Goal: Information Seeking & Learning: Learn about a topic

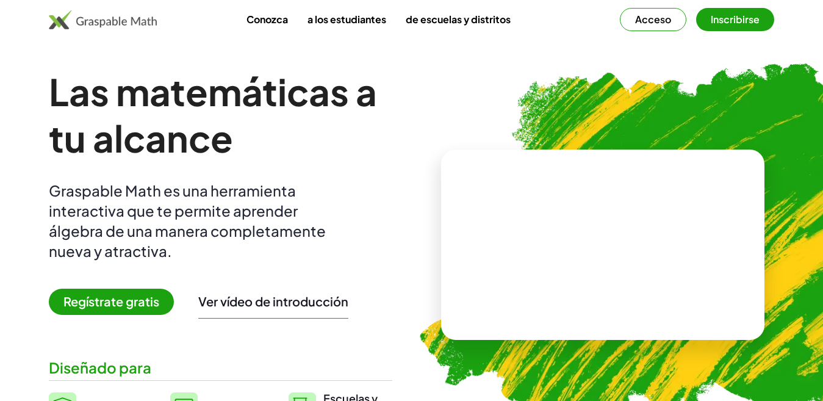
click at [334, 200] on div "Graspable Math es una herramienta interactiva que te permite aprender álgebra d…" at bounding box center [195, 221] width 293 height 81
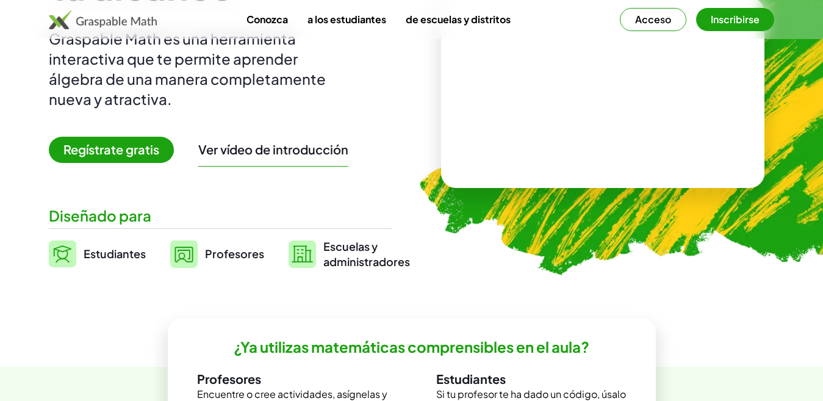
scroll to position [146, 0]
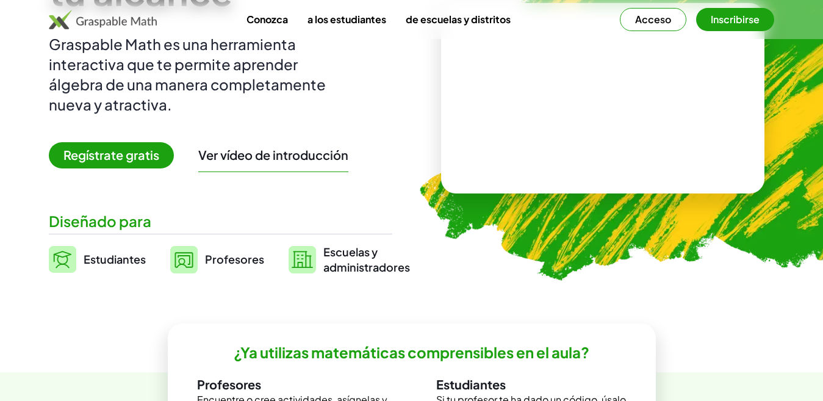
click at [116, 153] on font "Regístrate gratis" at bounding box center [111, 154] width 96 height 15
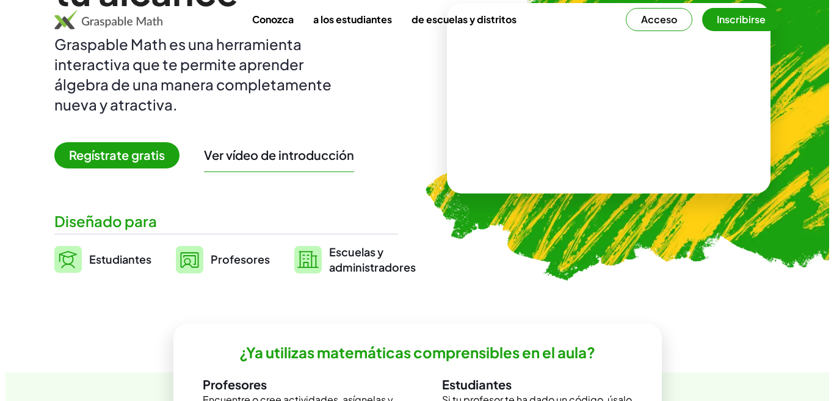
scroll to position [0, 0]
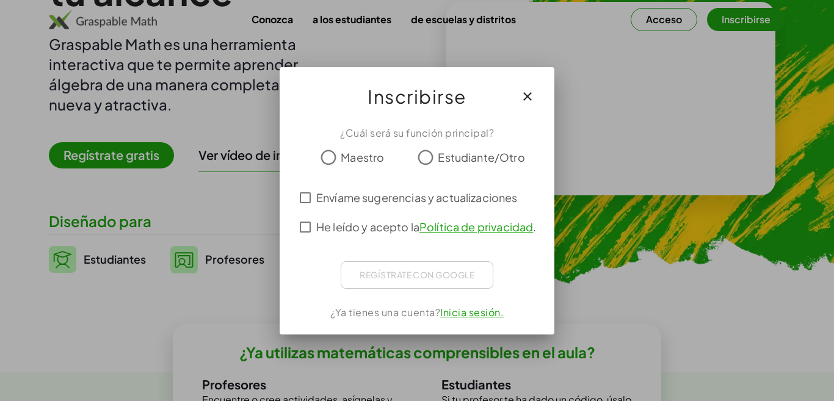
click at [363, 160] on font "Maestro" at bounding box center [362, 157] width 43 height 14
click at [397, 200] on font "Envíame sugerencias y actualizaciones" at bounding box center [416, 197] width 201 height 14
click at [383, 220] on font "He leído y acepto la" at bounding box center [367, 227] width 103 height 14
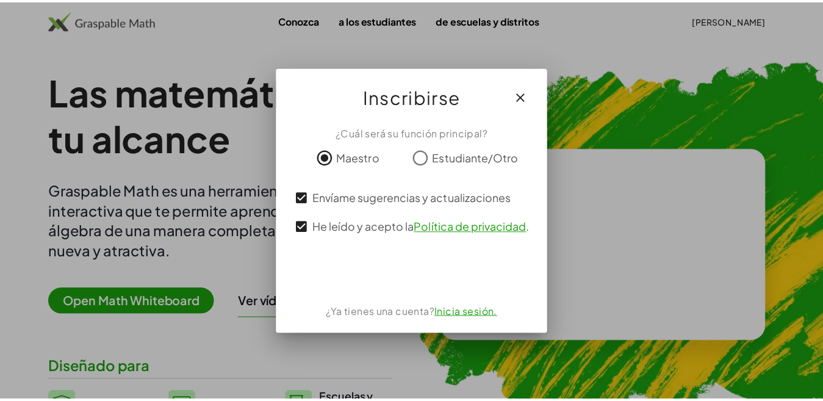
scroll to position [146, 0]
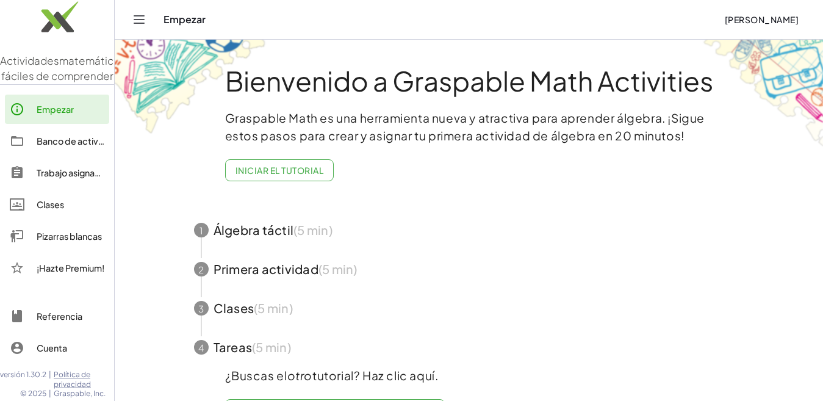
click at [475, 140] on font "Graspable Math es una herramienta nueva y atractiva para aprender álgebra. ¡Sig…" at bounding box center [465, 126] width 480 height 32
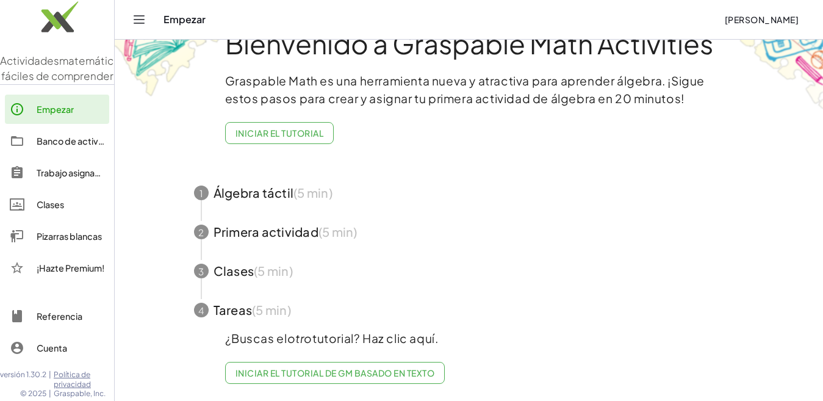
scroll to position [48, 0]
click at [475, 140] on div "Graspable Math es una herramienta nueva y atractiva para aprender álgebra. ¡Sig…" at bounding box center [469, 113] width 488 height 82
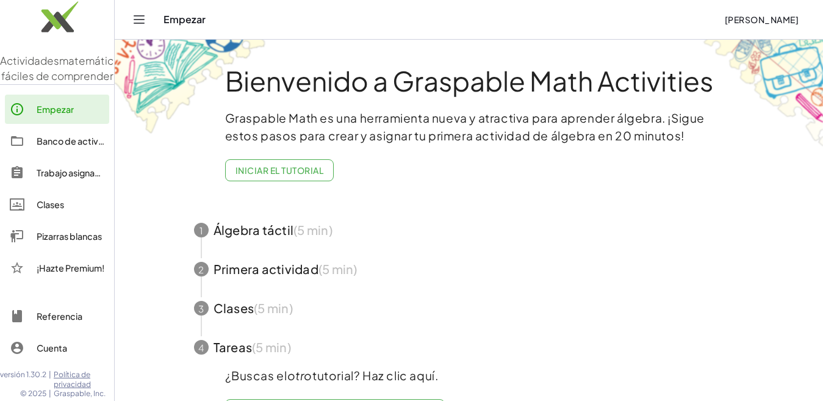
click at [143, 21] on icon "Cambiar navegación" at bounding box center [139, 19] width 15 height 15
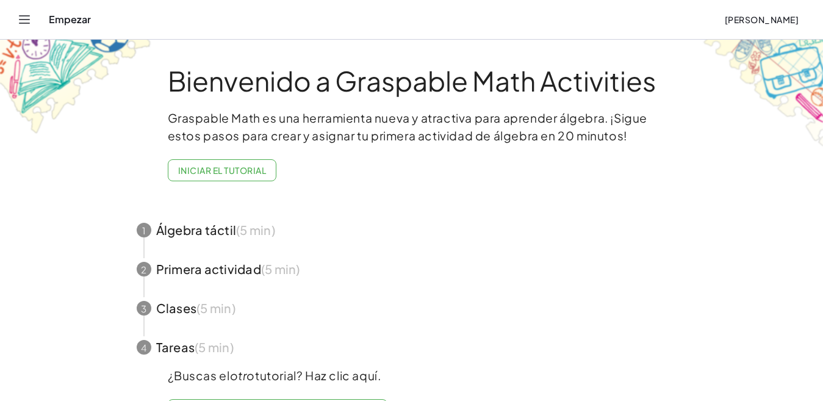
click at [27, 16] on icon "Cambiar navegación" at bounding box center [25, 19] width 10 height 7
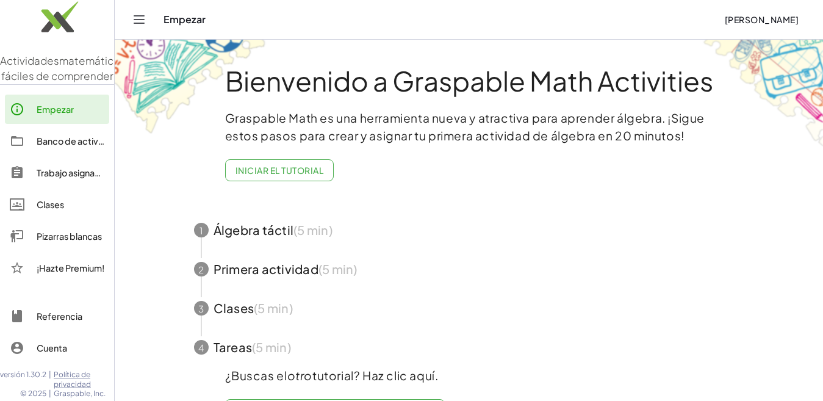
click at [284, 233] on span "button" at bounding box center [469, 230] width 580 height 39
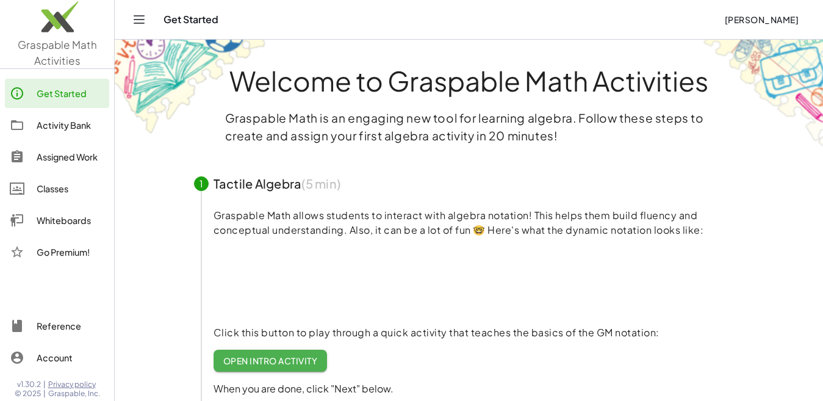
click at [736, 157] on div "Welcome to Graspable Math Activities Graspable Math is an engaging new tool for…" at bounding box center [469, 340] width 610 height 601
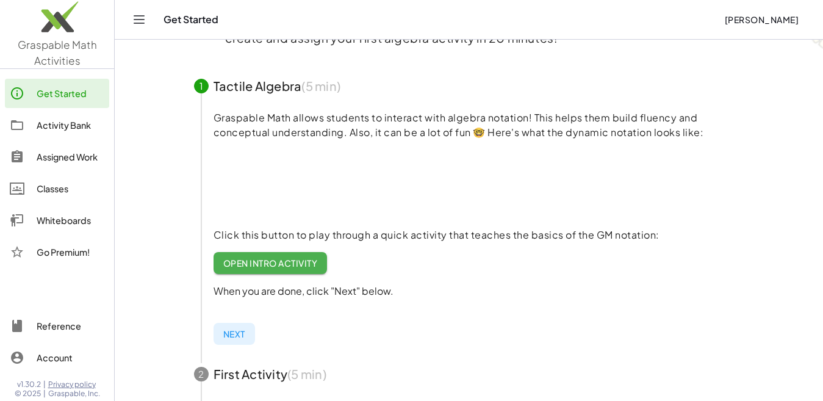
scroll to position [96, 0]
click at [308, 267] on span "Open Intro Activity" at bounding box center [270, 264] width 95 height 11
click at [238, 333] on span "Next" at bounding box center [234, 335] width 22 height 11
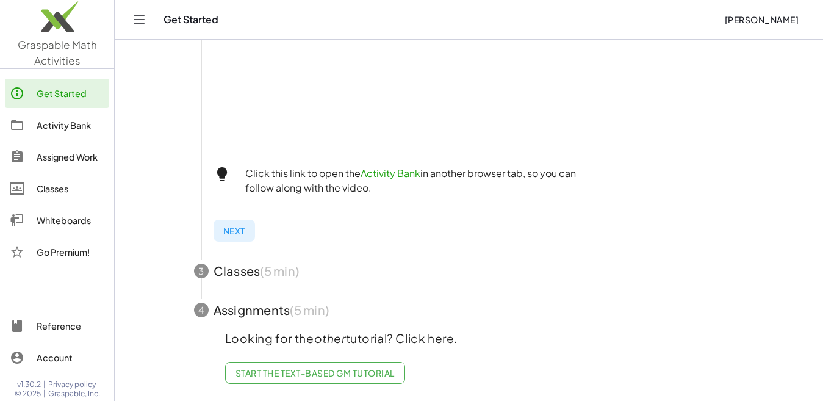
scroll to position [453, 0]
click at [391, 367] on span "Start the Text-based GM Tutorial" at bounding box center [315, 372] width 159 height 11
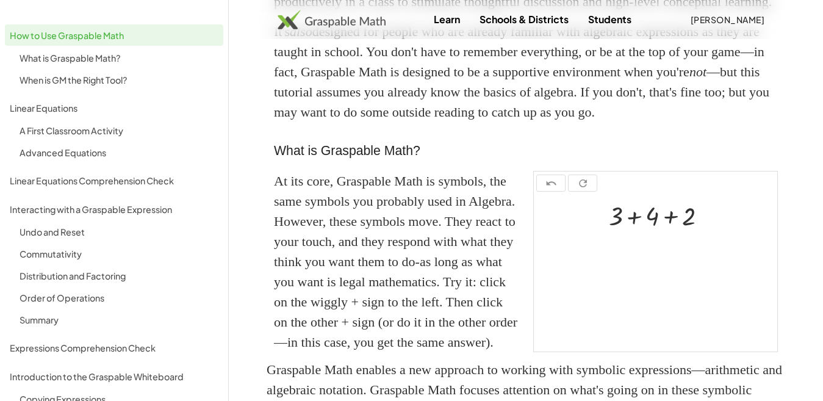
scroll to position [269, 0]
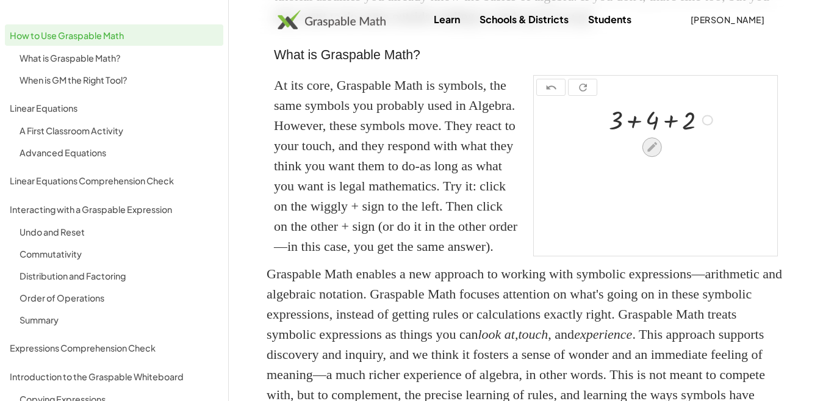
click at [648, 153] on icon at bounding box center [652, 146] width 13 height 13
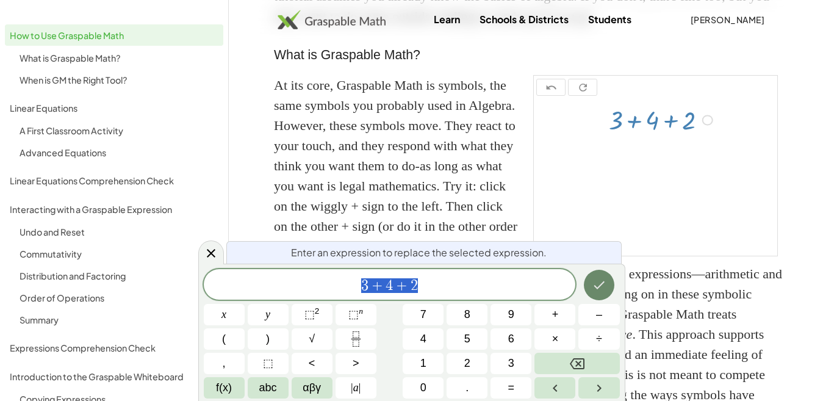
click at [596, 279] on icon "Done" at bounding box center [599, 285] width 15 height 15
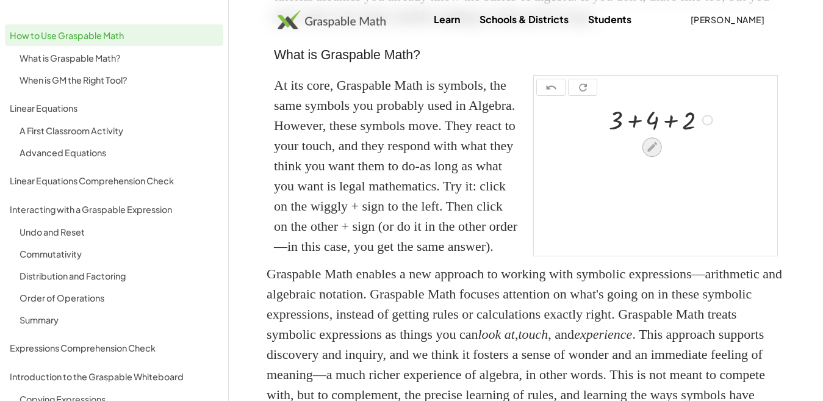
click at [651, 152] on icon at bounding box center [653, 147] width 10 height 10
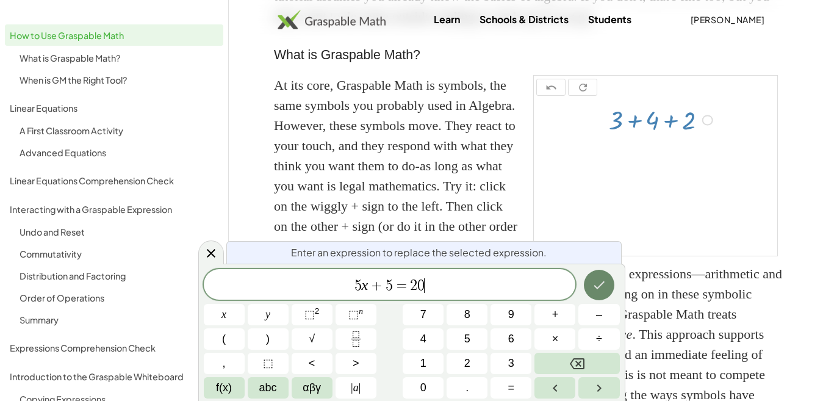
click at [604, 289] on icon "Done" at bounding box center [599, 285] width 15 height 15
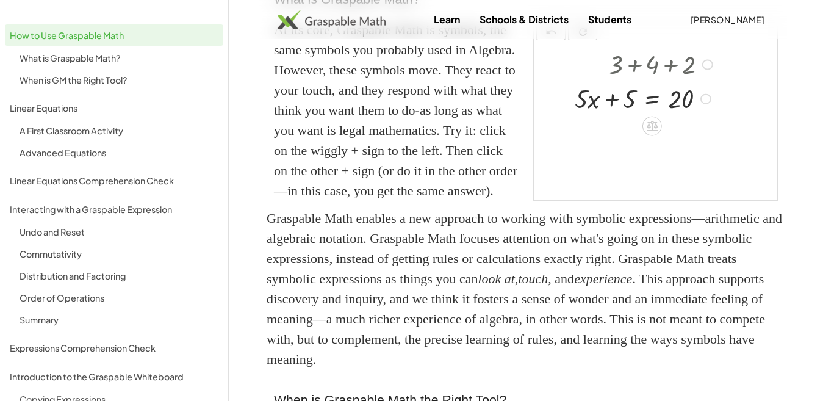
scroll to position [369, 0]
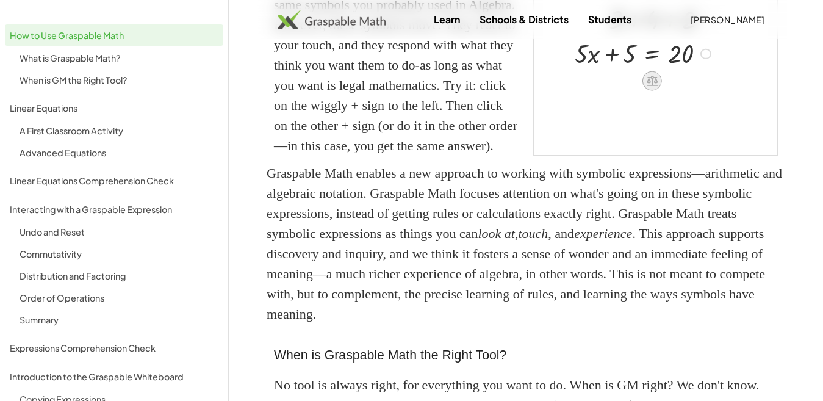
click at [650, 86] on icon at bounding box center [652, 81] width 11 height 10
click at [609, 90] on div "+" at bounding box center [604, 81] width 20 height 20
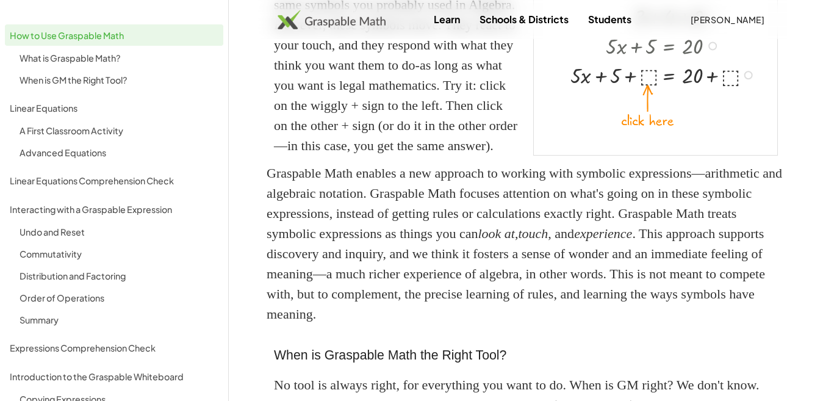
click at [651, 88] on div at bounding box center [666, 73] width 202 height 29
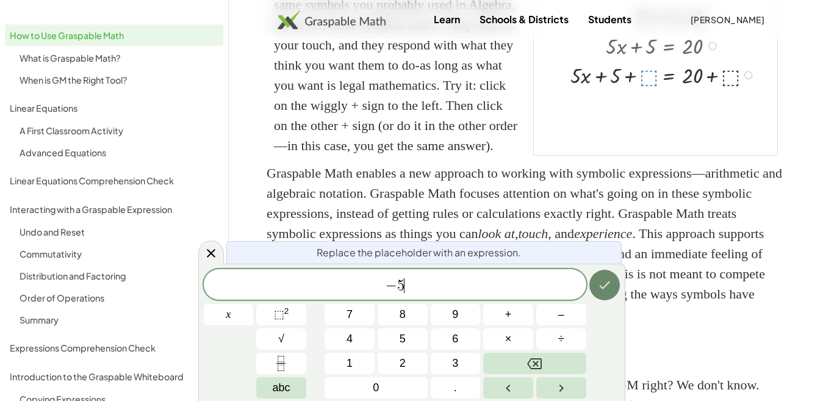
click at [599, 286] on icon "Done" at bounding box center [605, 285] width 15 height 15
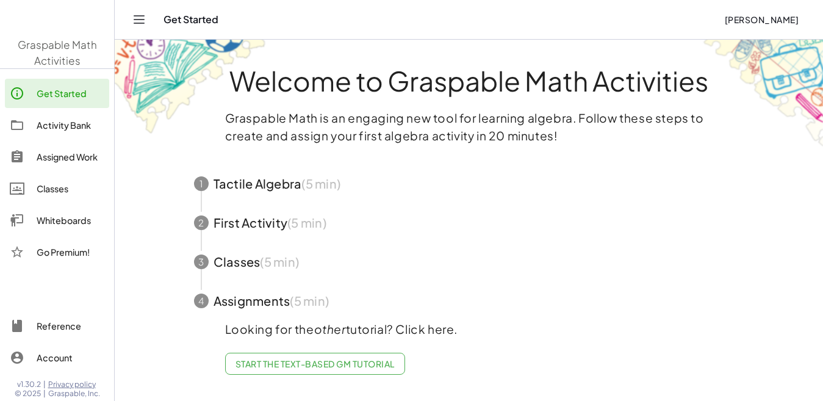
scroll to position [1, 0]
click at [60, 220] on div "Whiteboards" at bounding box center [71, 220] width 68 height 15
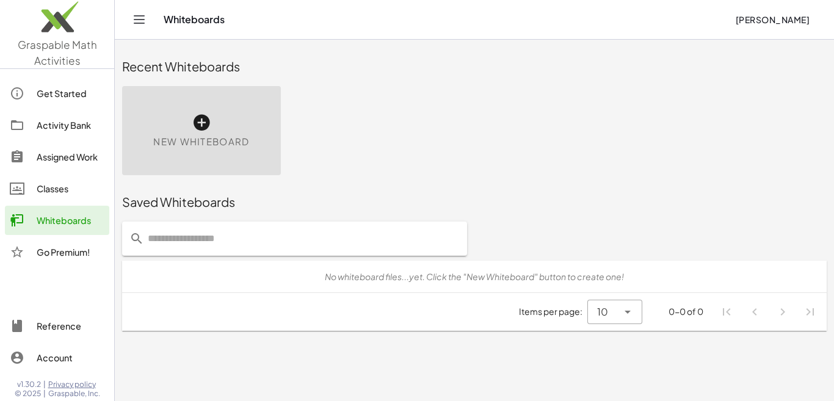
click at [232, 134] on div "New Whiteboard" at bounding box center [201, 130] width 159 height 89
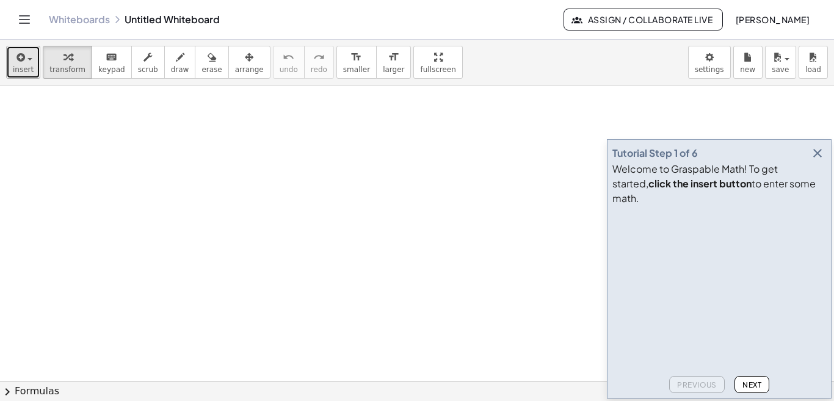
click at [26, 57] on div "button" at bounding box center [23, 56] width 21 height 15
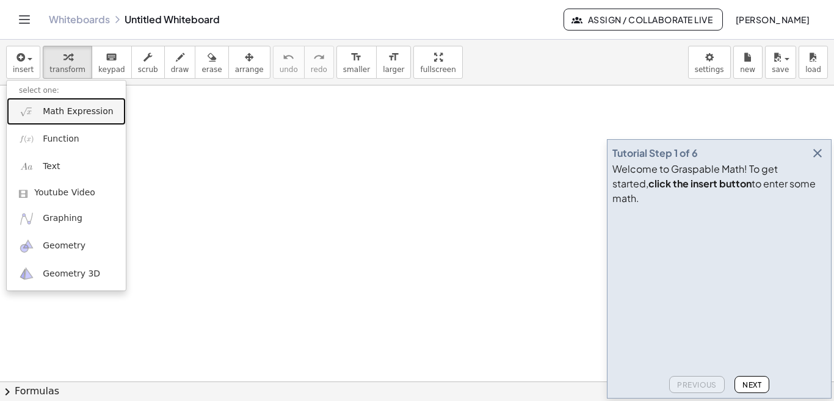
click at [63, 110] on span "Math Expression" at bounding box center [78, 112] width 70 height 12
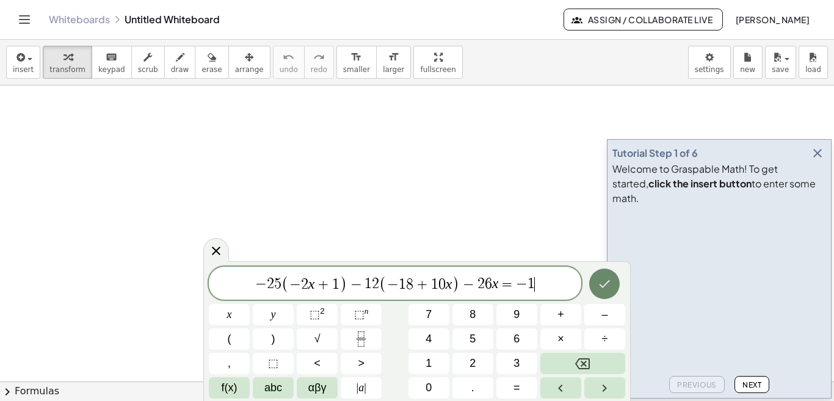
click at [605, 280] on icon "Done" at bounding box center [604, 283] width 15 height 15
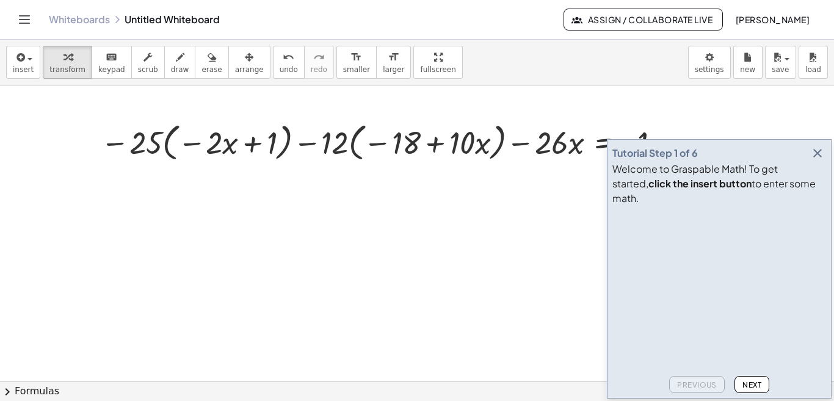
click at [756, 390] on button "Next" at bounding box center [751, 384] width 35 height 17
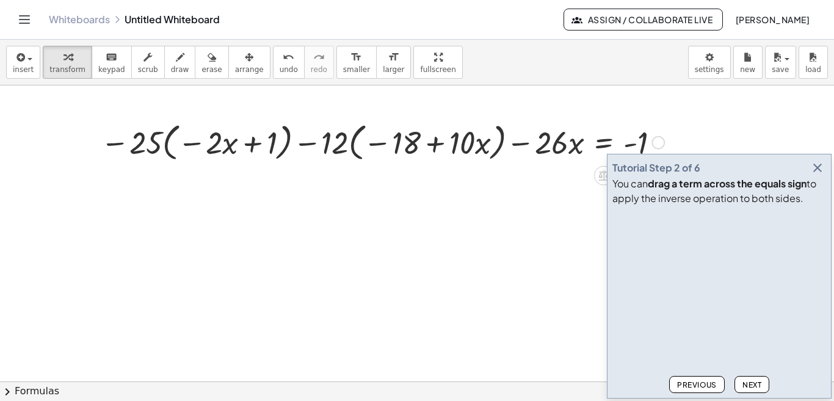
click at [154, 146] on div at bounding box center [383, 141] width 576 height 46
click at [536, 171] on div at bounding box center [417, 381] width 834 height 592
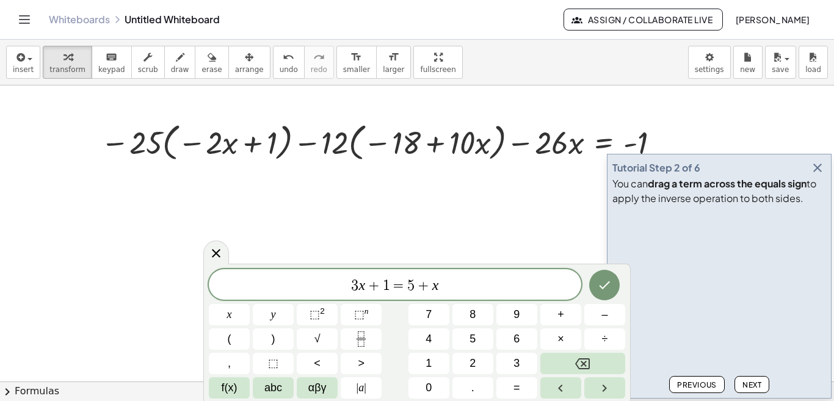
click at [450, 193] on div at bounding box center [417, 381] width 834 height 592
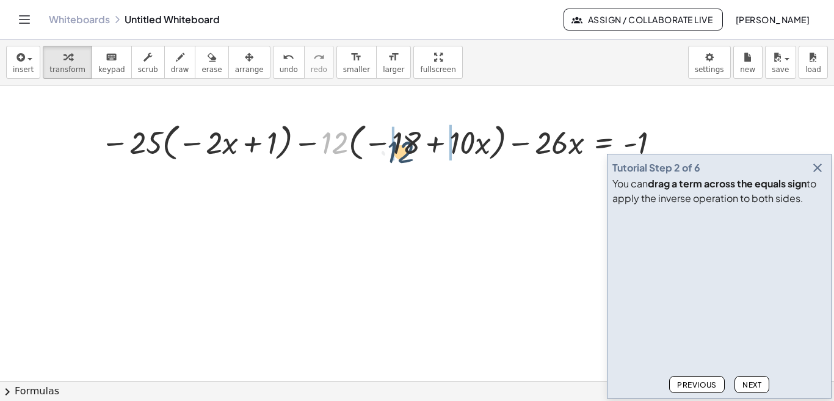
drag, startPoint x: 341, startPoint y: 149, endPoint x: 416, endPoint y: 155, distance: 75.3
click at [416, 155] on div at bounding box center [383, 141] width 576 height 46
click at [762, 385] on button "Next" at bounding box center [751, 384] width 35 height 17
click at [142, 146] on div at bounding box center [383, 141] width 576 height 46
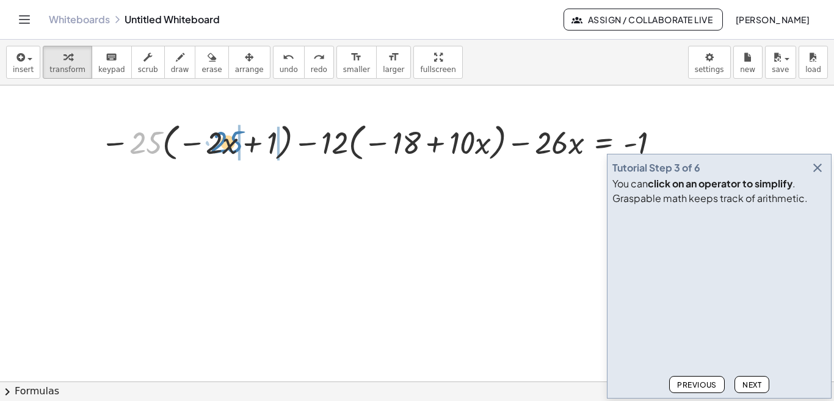
drag, startPoint x: 142, startPoint y: 146, endPoint x: 225, endPoint y: 145, distance: 82.4
click at [225, 145] on div at bounding box center [383, 141] width 576 height 46
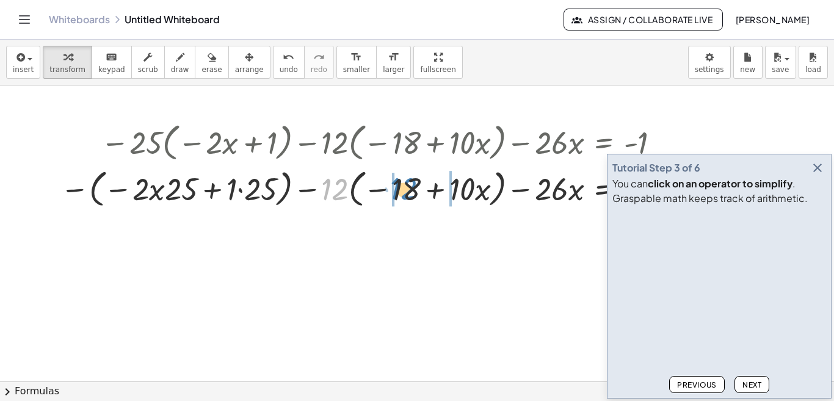
drag, startPoint x: 336, startPoint y: 187, endPoint x: 405, endPoint y: 187, distance: 69.0
click at [405, 187] on div at bounding box center [362, 188] width 616 height 46
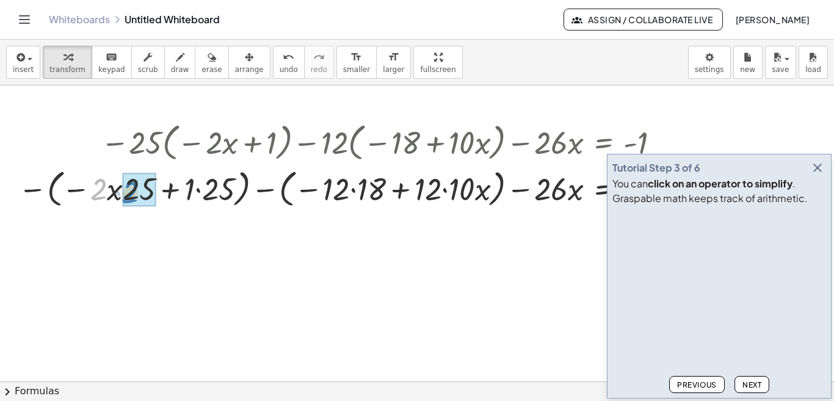
drag, startPoint x: 103, startPoint y: 186, endPoint x: 134, endPoint y: 189, distance: 31.9
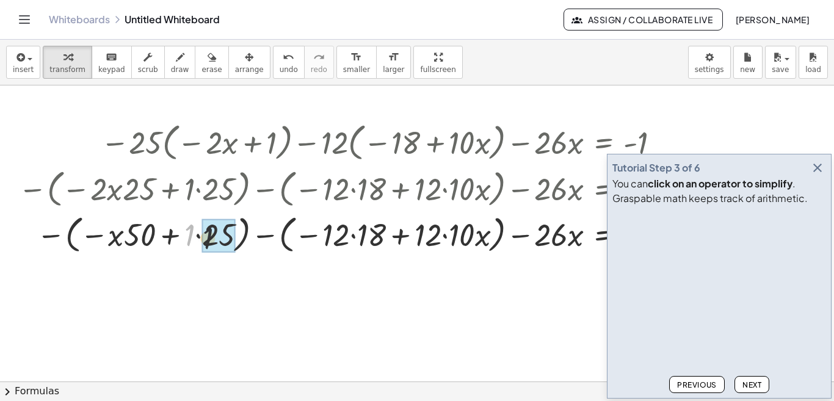
drag, startPoint x: 192, startPoint y: 231, endPoint x: 219, endPoint y: 235, distance: 27.8
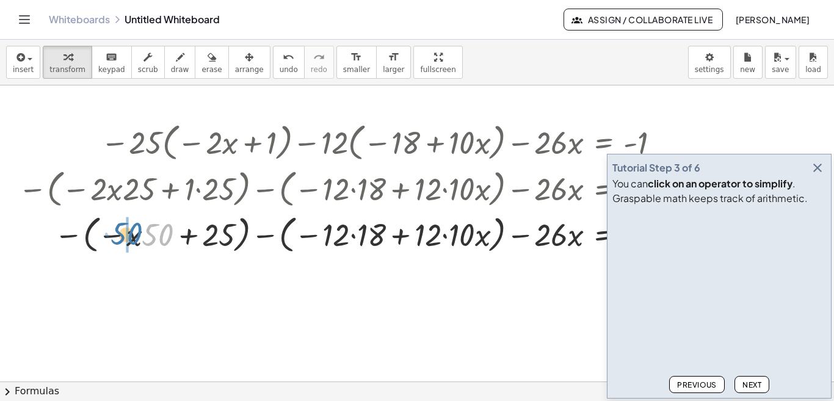
drag, startPoint x: 162, startPoint y: 242, endPoint x: 130, endPoint y: 241, distance: 31.8
click at [130, 241] on div at bounding box center [341, 234] width 658 height 46
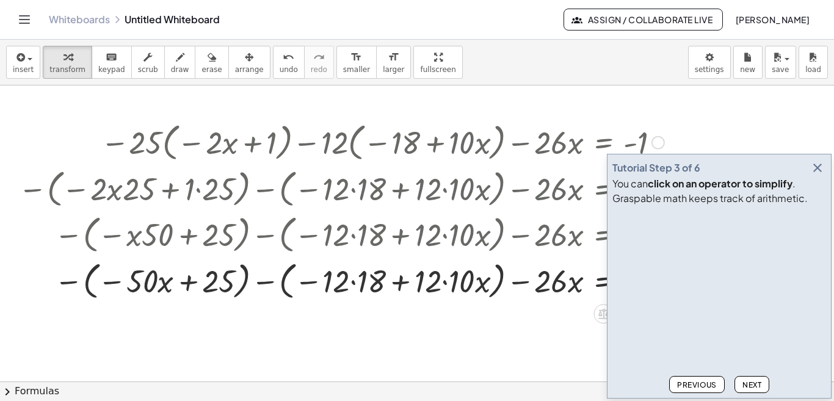
drag, startPoint x: 337, startPoint y: 240, endPoint x: 366, endPoint y: 237, distance: 29.4
click at [366, 237] on div at bounding box center [341, 234] width 658 height 46
drag, startPoint x: 333, startPoint y: 287, endPoint x: 370, endPoint y: 286, distance: 37.2
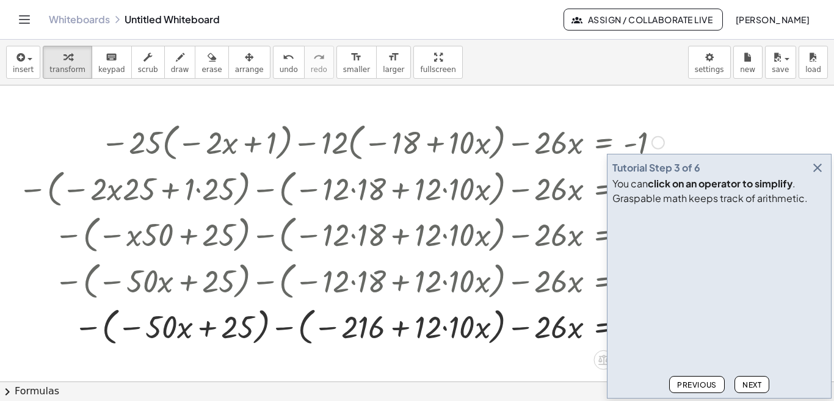
drag, startPoint x: 433, startPoint y: 280, endPoint x: 468, endPoint y: 281, distance: 34.8
click at [468, 281] on div at bounding box center [331, 280] width 677 height 46
drag, startPoint x: 431, startPoint y: 331, endPoint x: 462, endPoint y: 331, distance: 31.1
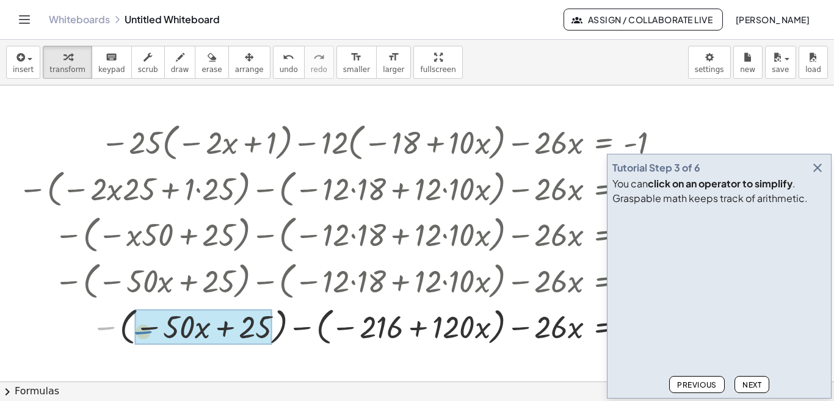
drag, startPoint x: 108, startPoint y: 327, endPoint x: 146, endPoint y: 331, distance: 38.1
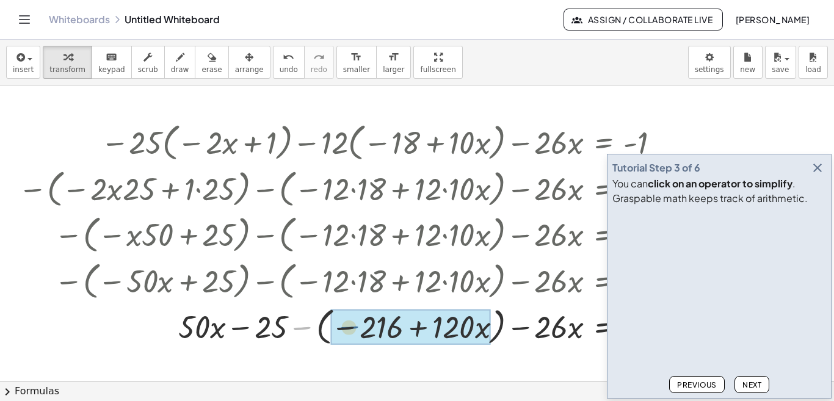
drag, startPoint x: 301, startPoint y: 328, endPoint x: 353, endPoint y: 328, distance: 51.9
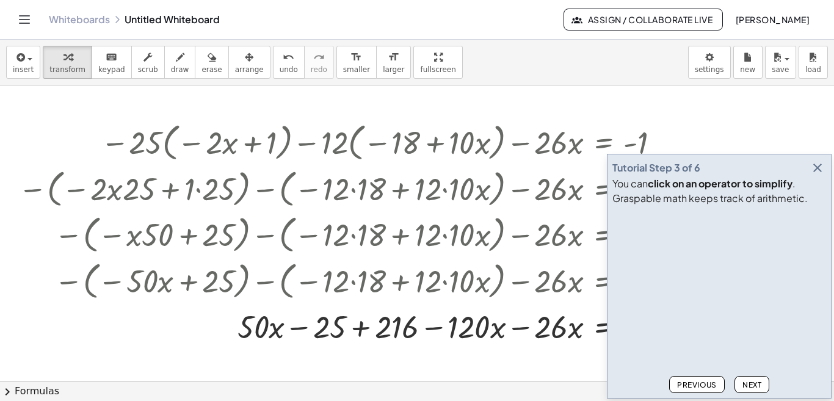
click at [757, 379] on button "Next" at bounding box center [751, 384] width 35 height 17
click at [751, 379] on button "Next" at bounding box center [751, 384] width 35 height 17
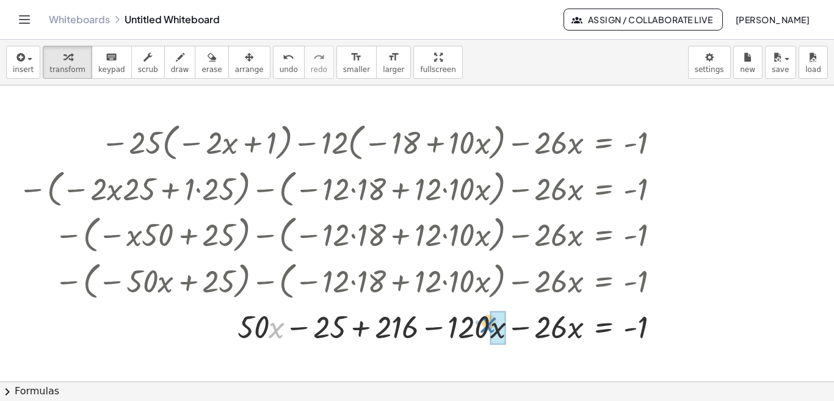
drag, startPoint x: 276, startPoint y: 330, endPoint x: 488, endPoint y: 324, distance: 211.9
click at [488, 324] on div at bounding box center [343, 326] width 663 height 42
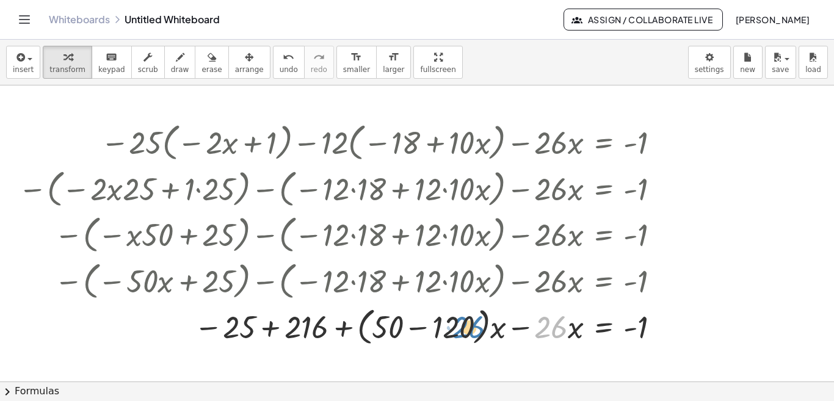
drag, startPoint x: 552, startPoint y: 324, endPoint x: 469, endPoint y: 324, distance: 83.0
click at [469, 324] on div at bounding box center [341, 326] width 658 height 46
drag, startPoint x: 397, startPoint y: 328, endPoint x: 452, endPoint y: 331, distance: 55.0
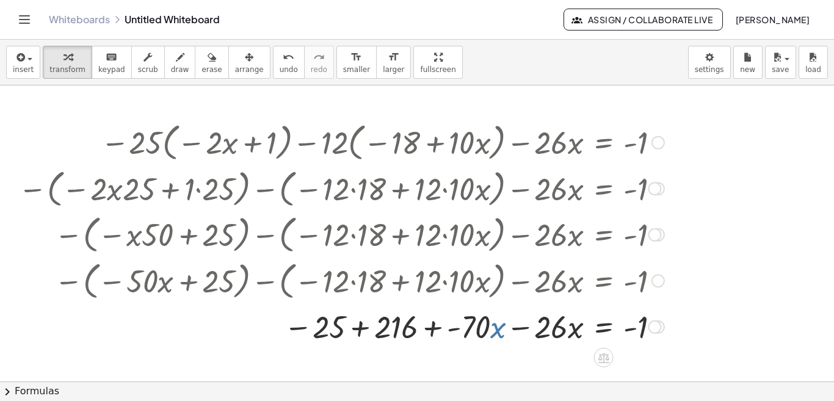
click at [505, 328] on div at bounding box center [341, 326] width 658 height 42
drag, startPoint x: 487, startPoint y: 331, endPoint x: 556, endPoint y: 332, distance: 69.0
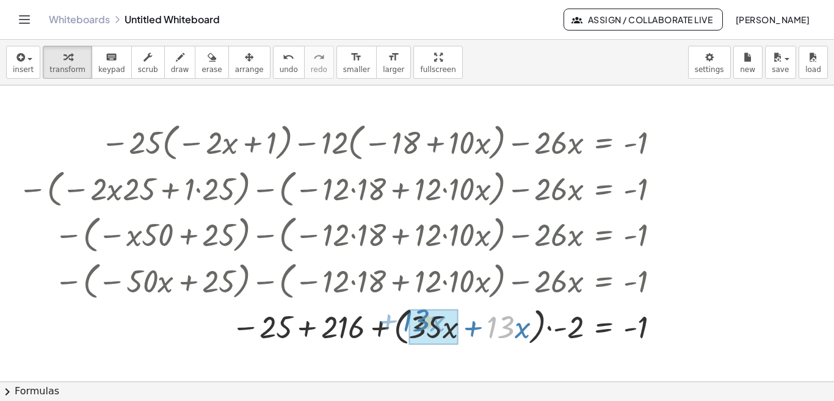
drag, startPoint x: 511, startPoint y: 329, endPoint x: 425, endPoint y: 322, distance: 86.3
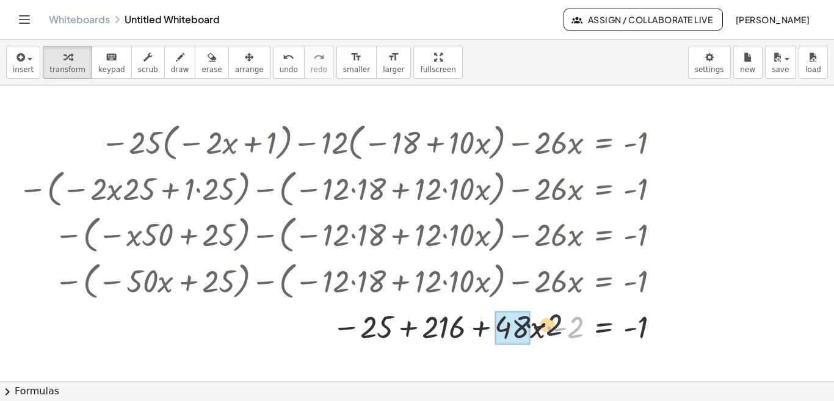
drag, startPoint x: 577, startPoint y: 329, endPoint x: 524, endPoint y: 327, distance: 53.8
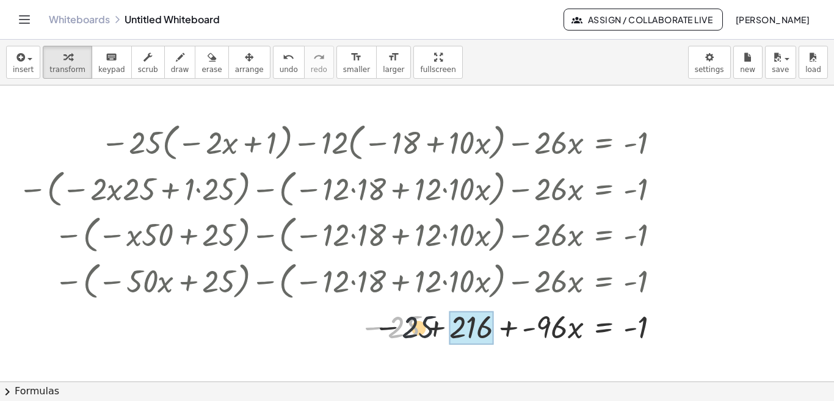
drag, startPoint x: 413, startPoint y: 333, endPoint x: 474, endPoint y: 336, distance: 61.1
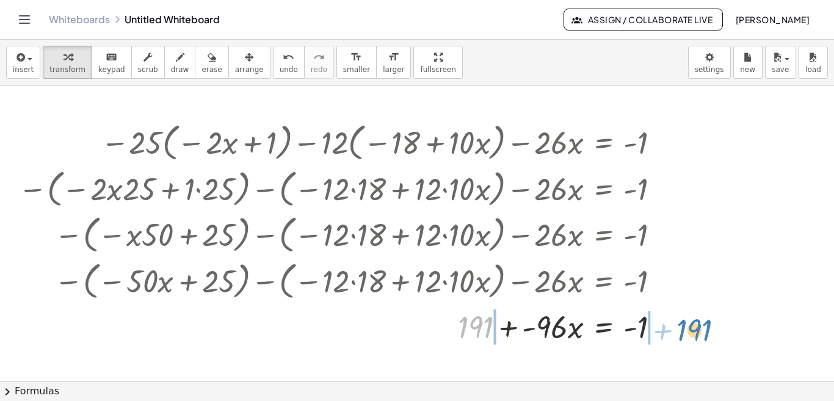
drag, startPoint x: 478, startPoint y: 318, endPoint x: 701, endPoint y: 321, distance: 222.8
click at [701, 321] on div "− · 25 · ( − · 2 · x + 1 ) − · 12 · ( − 18 + · 10 · x ) − · 26 · x = - 1 − ( − …" at bounding box center [417, 381] width 834 height 592
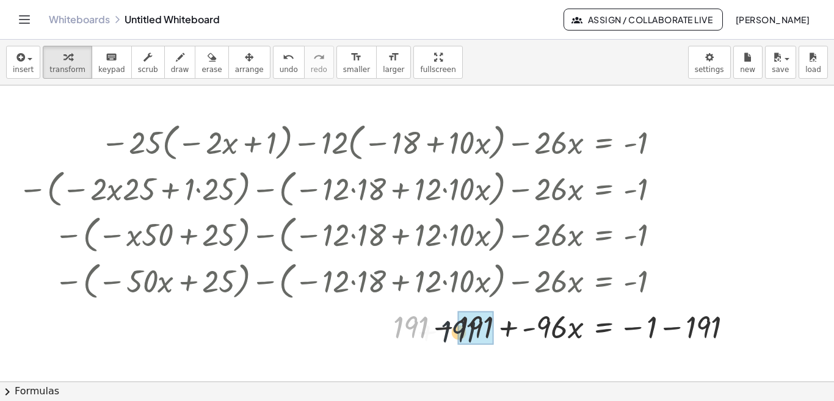
drag, startPoint x: 415, startPoint y: 329, endPoint x: 455, endPoint y: 334, distance: 40.7
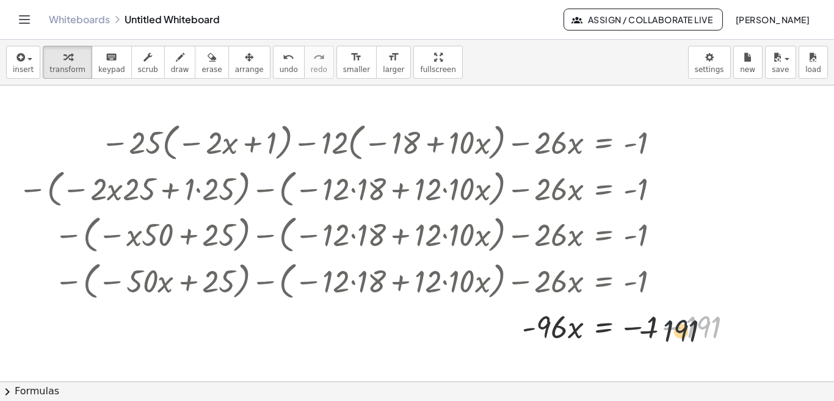
drag, startPoint x: 663, startPoint y: 325, endPoint x: 655, endPoint y: 323, distance: 8.0
click at [658, 324] on div at bounding box center [380, 326] width 737 height 42
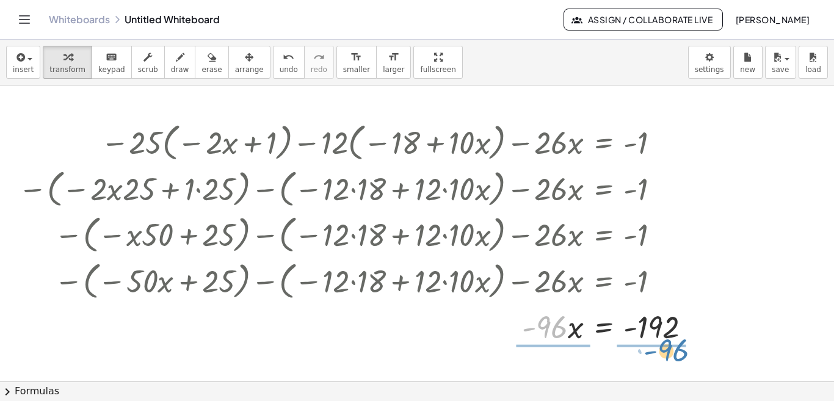
drag, startPoint x: 554, startPoint y: 325, endPoint x: 672, endPoint y: 352, distance: 121.4
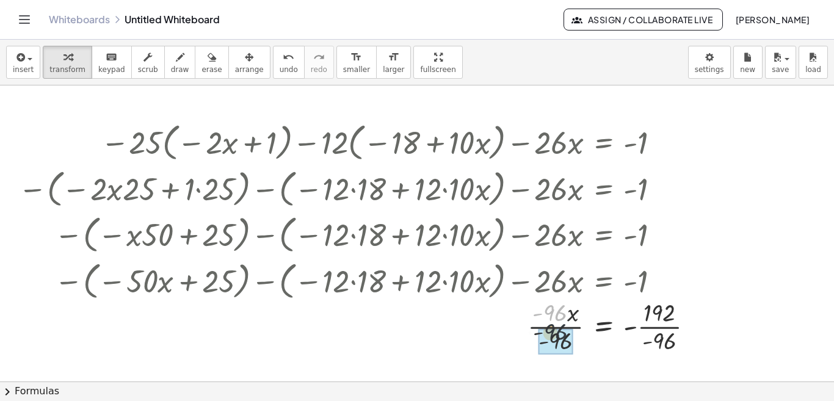
drag, startPoint x: 557, startPoint y: 317, endPoint x: 559, endPoint y: 349, distance: 31.2
drag, startPoint x: 661, startPoint y: 313, endPoint x: 665, endPoint y: 337, distance: 24.1
drag, startPoint x: 629, startPoint y: 326, endPoint x: 651, endPoint y: 343, distance: 27.8
click at [651, 343] on div at bounding box center [352, 325] width 681 height 61
drag, startPoint x: 634, startPoint y: 342, endPoint x: 642, endPoint y: 344, distance: 8.0
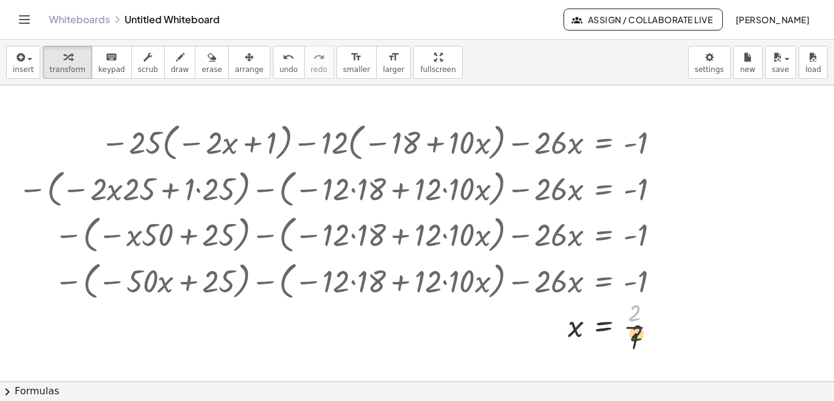
drag, startPoint x: 635, startPoint y: 310, endPoint x: 638, endPoint y: 339, distance: 29.5
click at [638, 339] on div at bounding box center [342, 325] width 661 height 61
drag, startPoint x: 634, startPoint y: 316, endPoint x: 634, endPoint y: 346, distance: 29.9
click at [634, 346] on div at bounding box center [342, 325] width 661 height 61
